Goal: Task Accomplishment & Management: Use online tool/utility

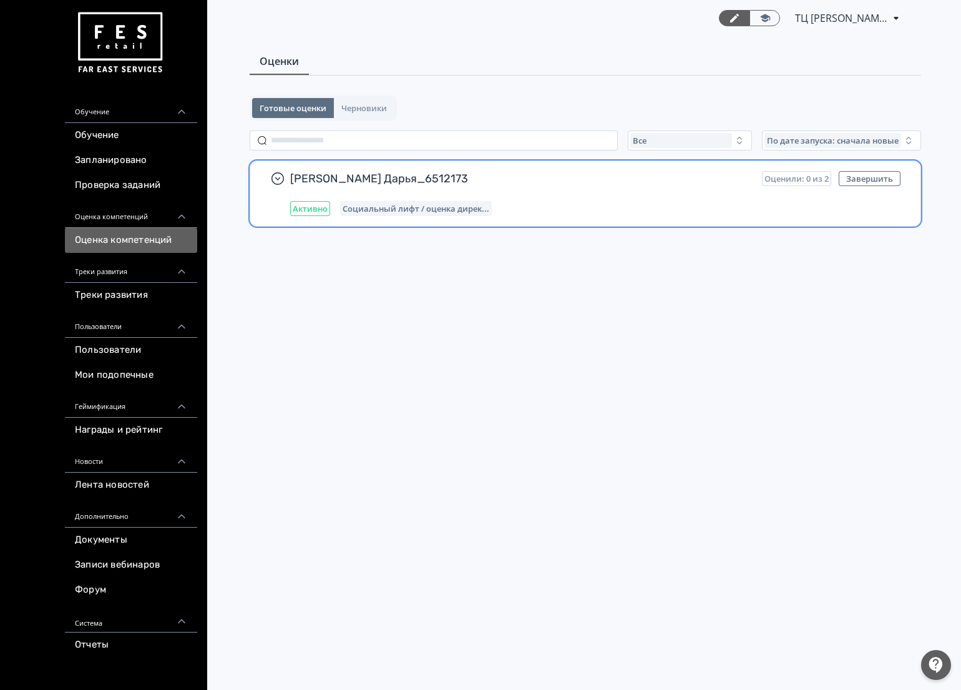
click at [562, 195] on div "[PERSON_NAME] Дарья_6512173 Оценили: 0 из 2 Завершить Активно Социальный лифт /…" at bounding box center [595, 193] width 610 height 45
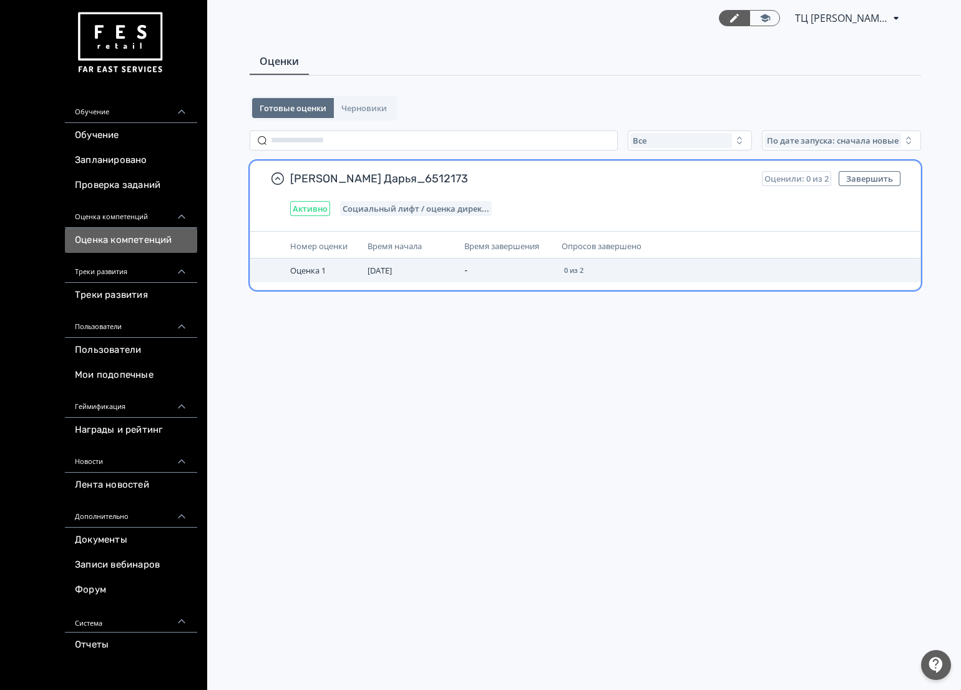
click at [489, 270] on td "-" at bounding box center [507, 270] width 97 height 24
click at [336, 267] on td "Оценка 1" at bounding box center [323, 270] width 77 height 24
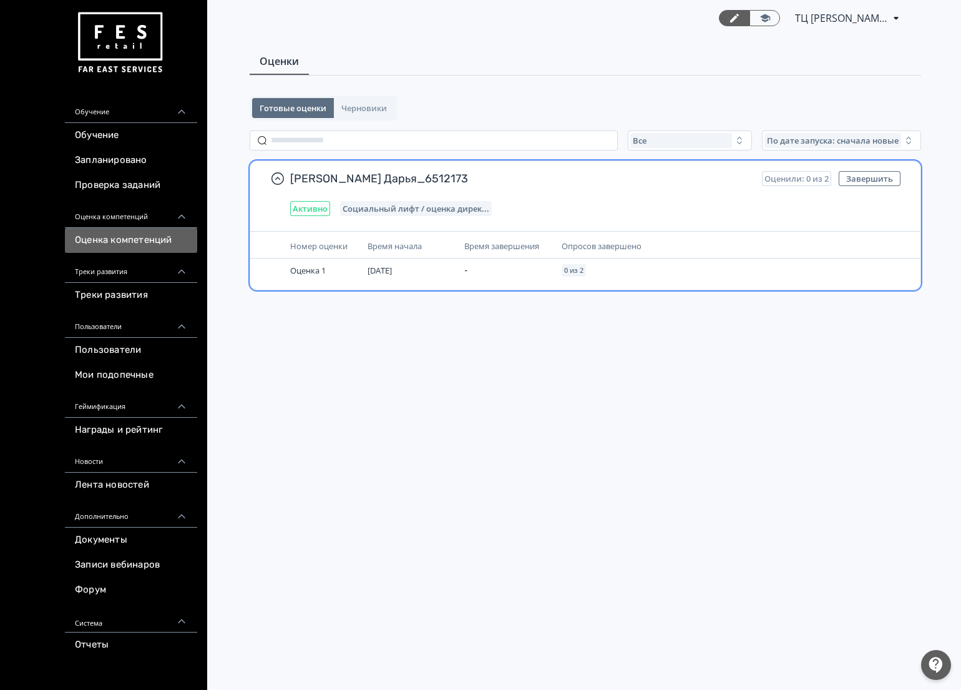
click at [386, 207] on span "Социальный лифт / оценка дирек..." at bounding box center [416, 208] width 147 height 10
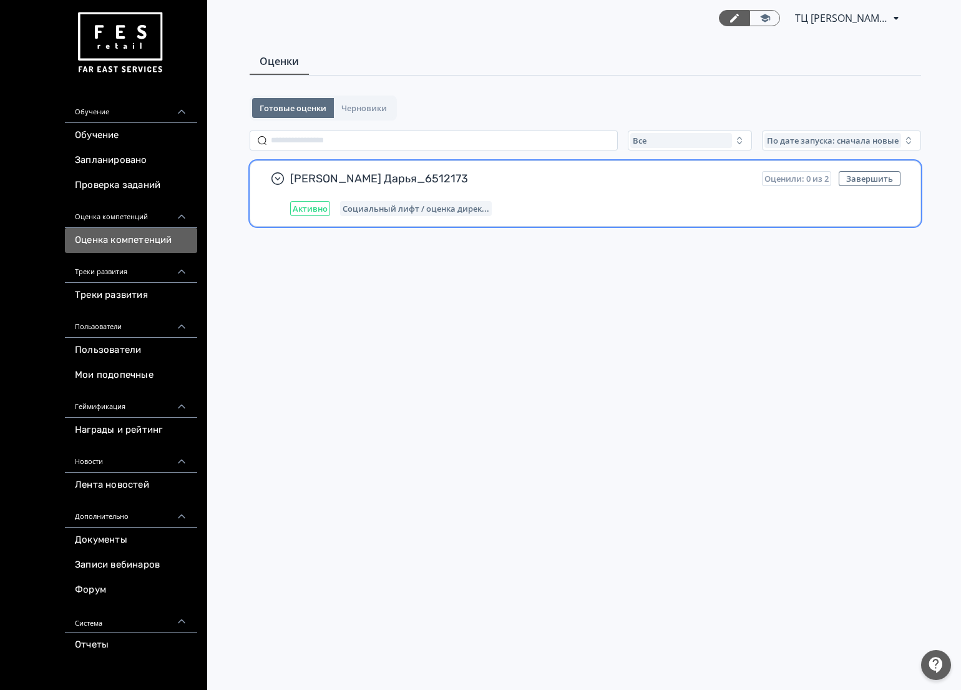
click at [784, 184] on div "Оценили: 0 из 2" at bounding box center [796, 178] width 69 height 15
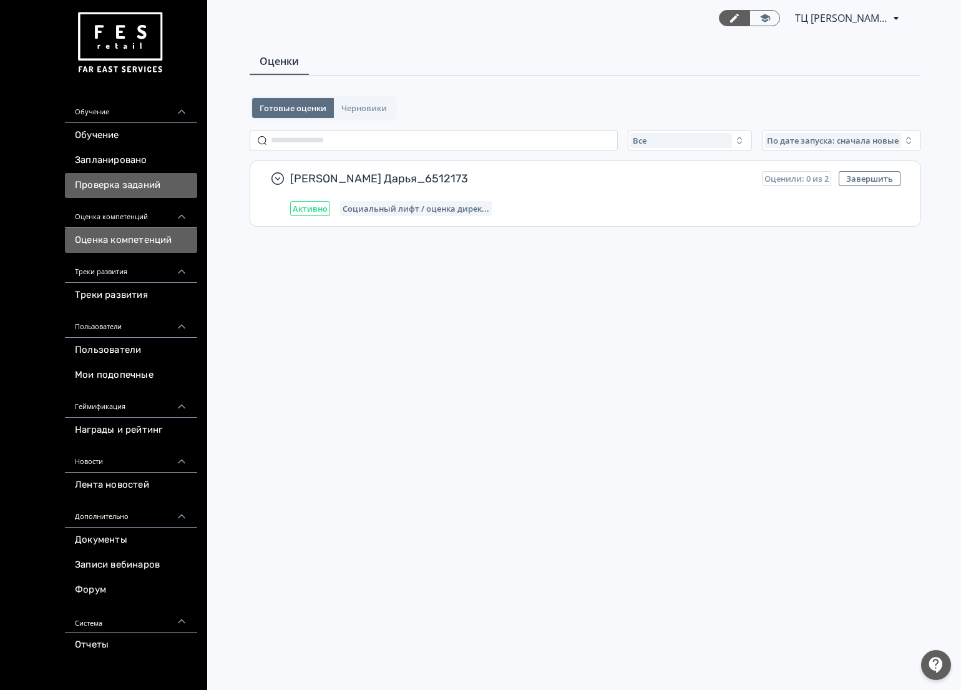
click at [133, 183] on link "Проверка заданий" at bounding box center [131, 185] width 132 height 25
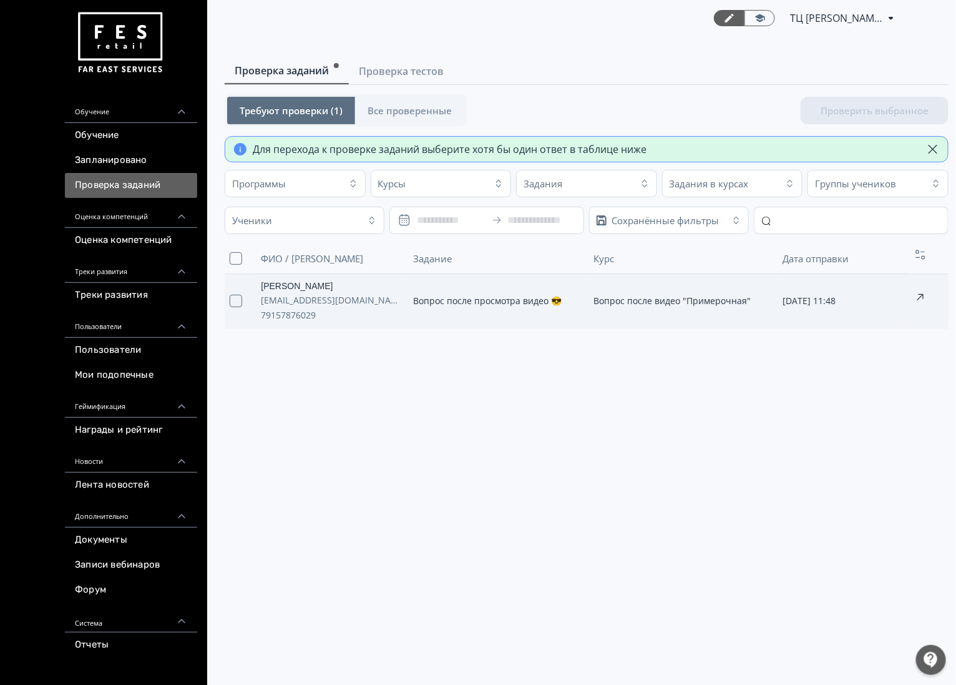
click at [373, 312] on span "79157876029" at bounding box center [332, 315] width 142 height 15
click at [912, 104] on button "Проверить выбранное (1)" at bounding box center [867, 110] width 162 height 27
